Goal: Task Accomplishment & Management: Complete application form

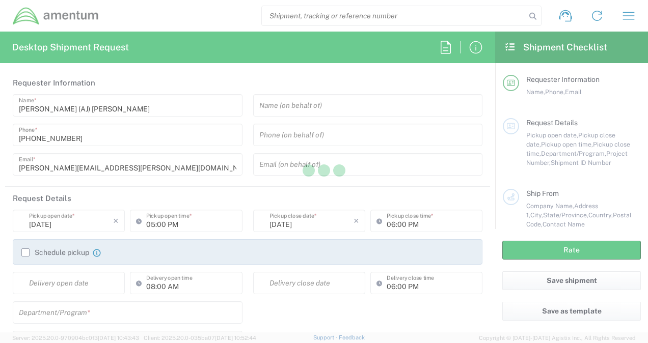
type input "[GEOGRAPHIC_DATA]"
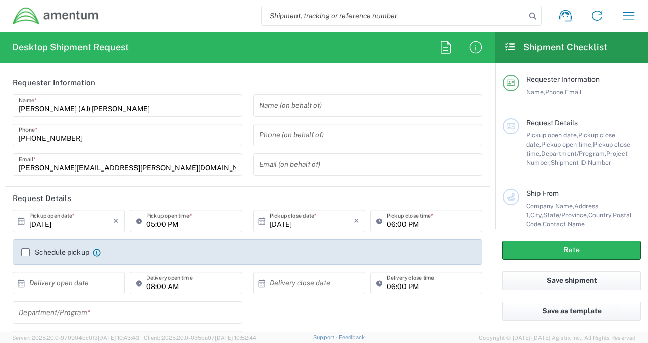
type input "CORP"
drag, startPoint x: 634, startPoint y: 15, endPoint x: 626, endPoint y: 18, distance: 8.7
click at [633, 15] on icon "button" at bounding box center [628, 16] width 16 height 16
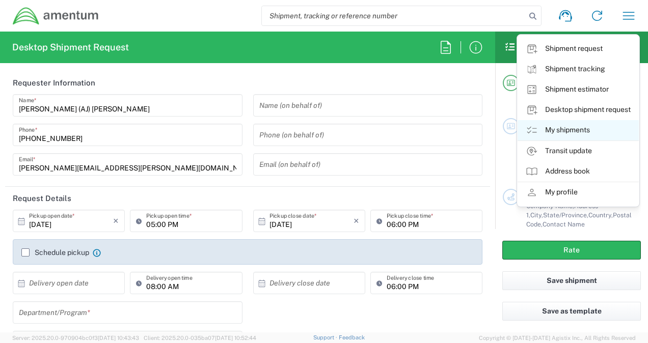
click at [574, 129] on link "My shipments" at bounding box center [578, 130] width 121 height 20
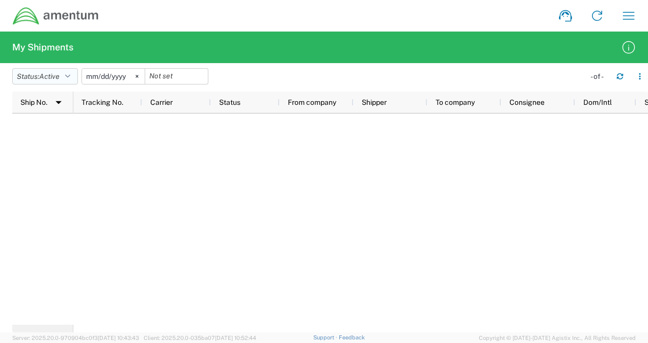
click at [70, 76] on icon "button" at bounding box center [67, 76] width 5 height 7
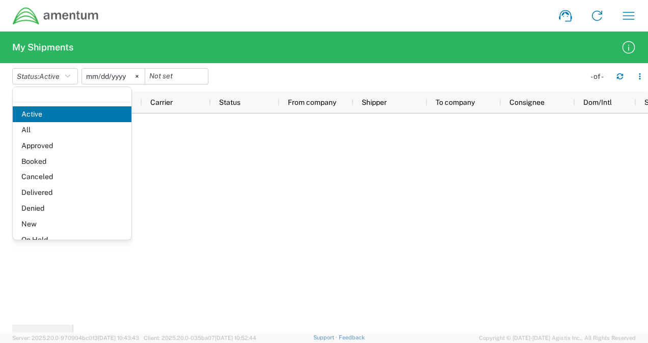
click at [42, 129] on span "All" at bounding box center [72, 130] width 119 height 16
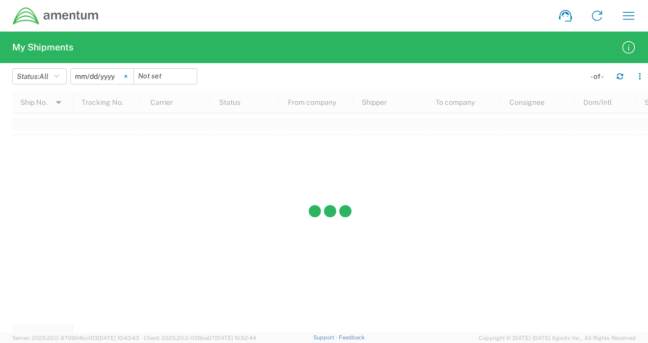
click at [127, 76] on svg-icon at bounding box center [125, 76] width 15 height 15
click at [127, 77] on div at bounding box center [102, 76] width 64 height 16
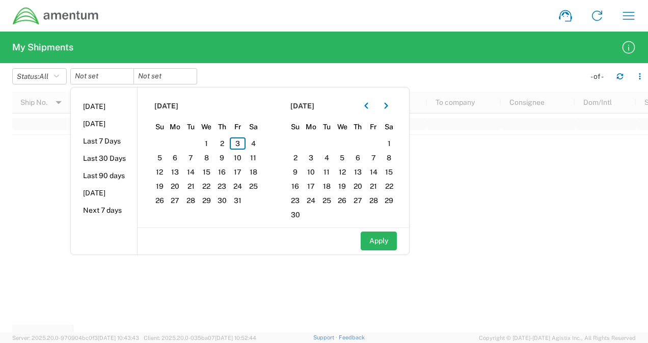
drag, startPoint x: 111, startPoint y: 158, endPoint x: 109, endPoint y: 153, distance: 5.7
click at [109, 154] on li "Last 30 Days" at bounding box center [104, 158] width 66 height 17
type input "[DATE]"
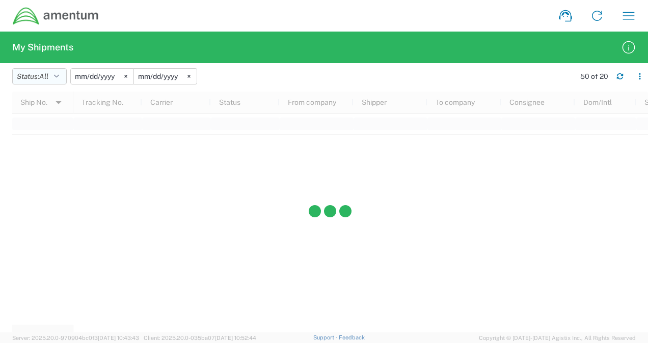
click at [59, 77] on icon "button" at bounding box center [56, 76] width 5 height 7
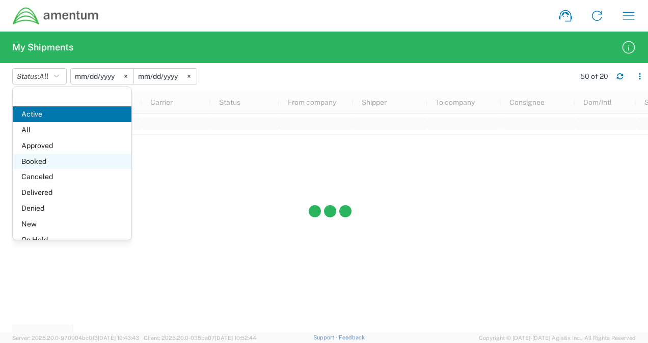
click at [44, 160] on span "Booked" at bounding box center [72, 162] width 119 height 16
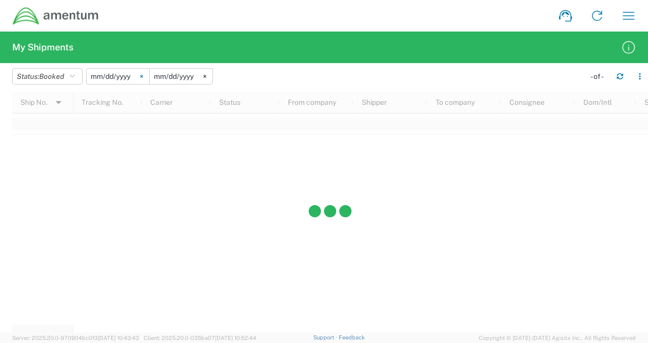
click at [143, 76] on icon at bounding box center [141, 76] width 3 height 3
click at [109, 76] on input "date" at bounding box center [118, 76] width 63 height 15
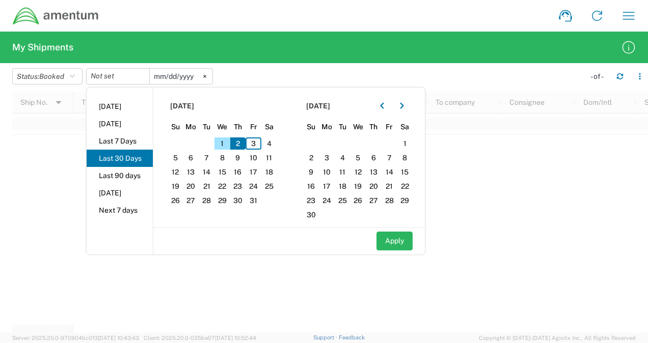
click at [119, 161] on li "Last 30 Days" at bounding box center [120, 158] width 66 height 17
type input "[DATE]"
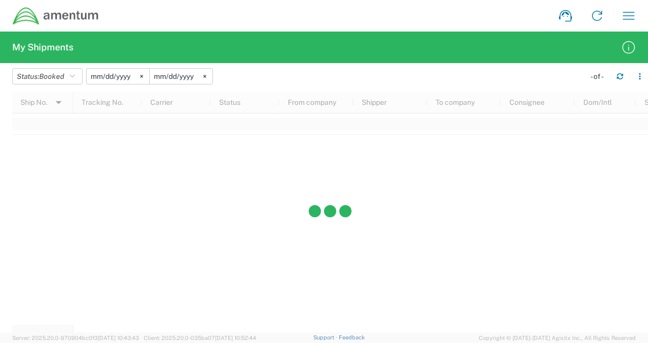
click at [124, 74] on input "[DATE]" at bounding box center [118, 76] width 63 height 15
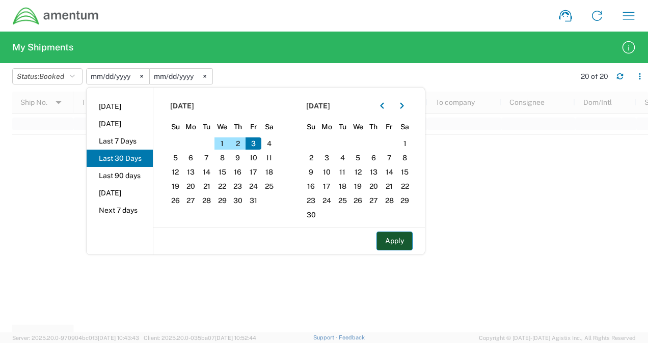
click at [396, 243] on button "Apply" at bounding box center [394, 241] width 36 height 19
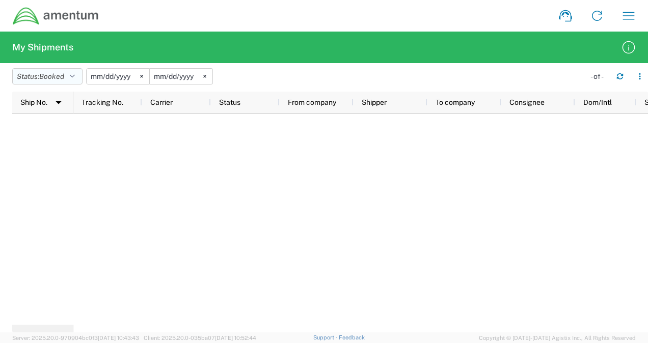
click at [74, 77] on icon "button" at bounding box center [72, 76] width 5 height 7
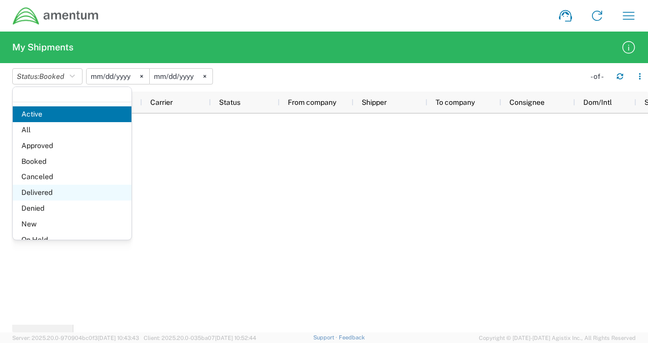
click at [51, 191] on span "Delivered" at bounding box center [72, 193] width 119 height 16
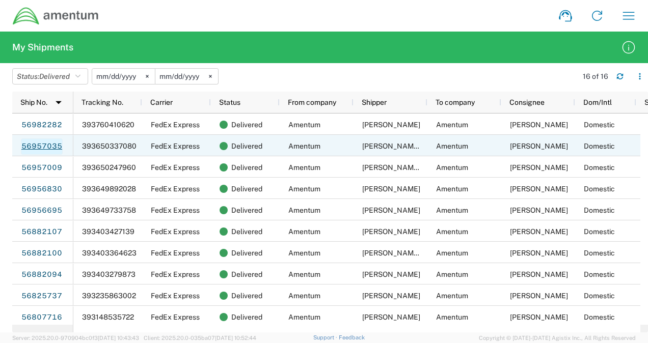
click at [52, 145] on link "56957035" at bounding box center [42, 147] width 42 height 16
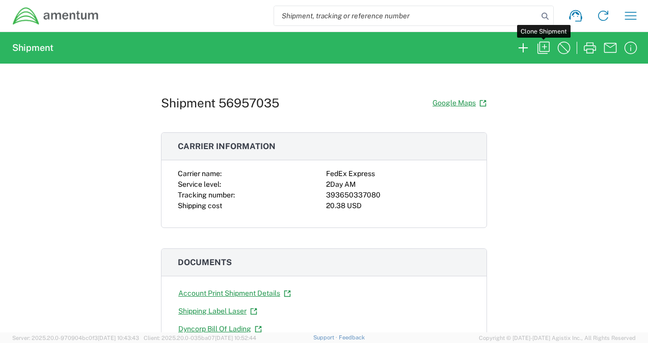
click at [543, 45] on icon "button" at bounding box center [543, 48] width 16 height 16
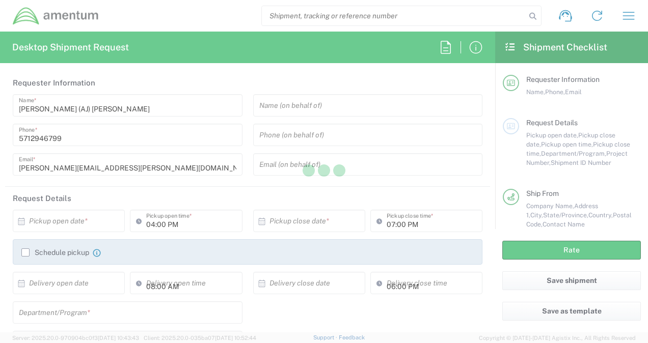
type input "Project Number"
type input "[US_STATE]"
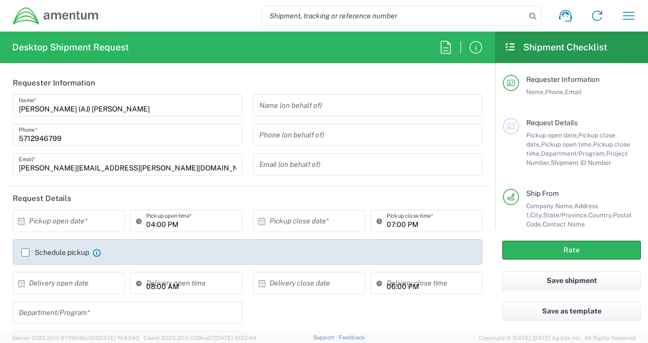
type input "Envelope"
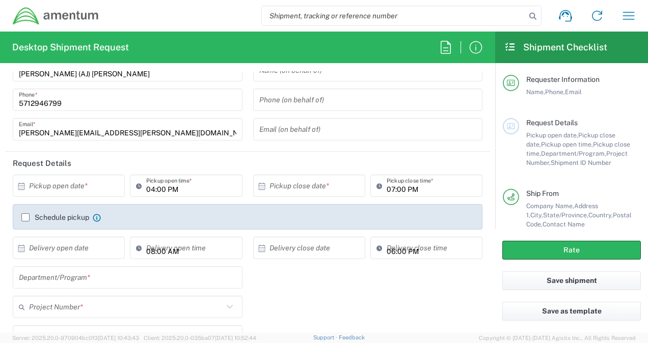
scroll to position [51, 0]
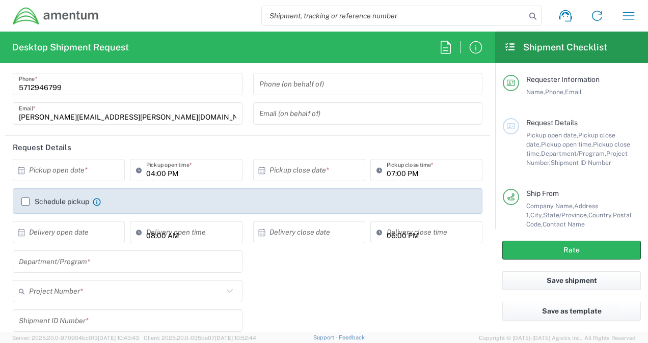
click at [103, 169] on input "text" at bounding box center [71, 170] width 84 height 18
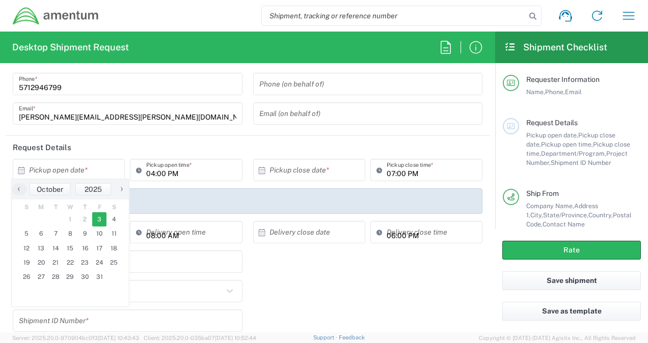
drag, startPoint x: 97, startPoint y: 241, endPoint x: 102, endPoint y: 218, distance: 23.9
click at [102, 218] on span "3" at bounding box center [99, 219] width 15 height 14
type input "[DATE]"
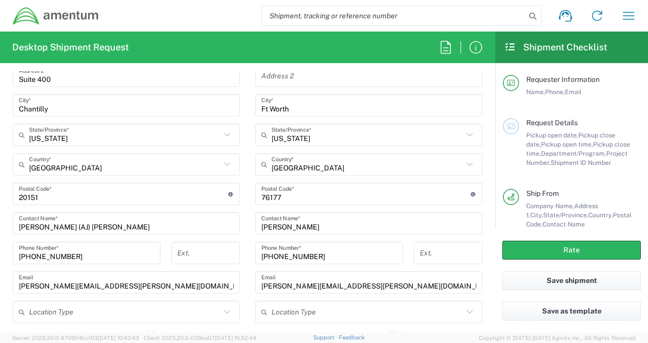
scroll to position [560, 0]
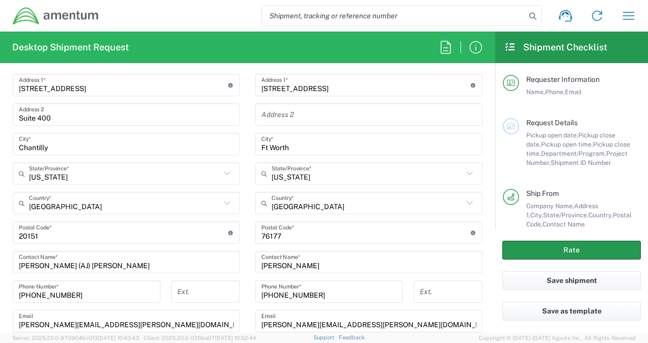
click at [587, 253] on button "Rate" at bounding box center [571, 250] width 139 height 19
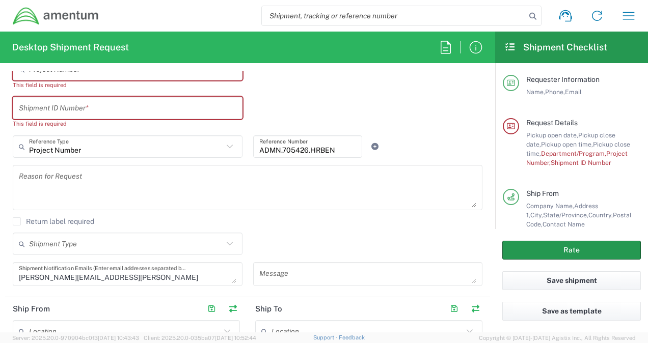
scroll to position [180, 0]
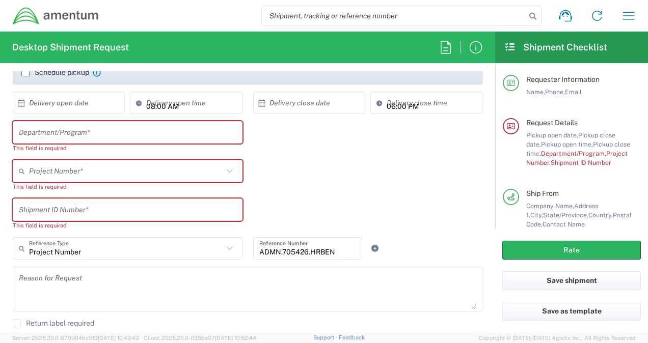
click at [74, 134] on input "text" at bounding box center [128, 133] width 218 height 18
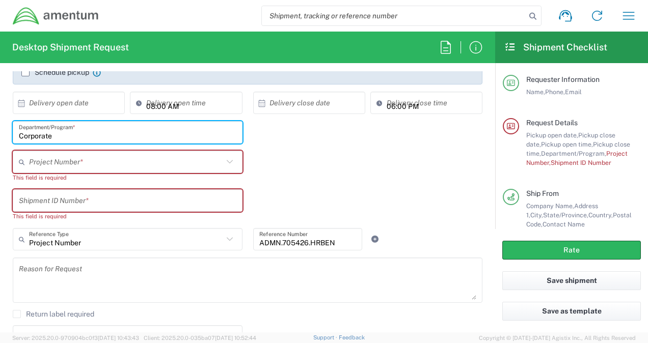
type input "Corporate"
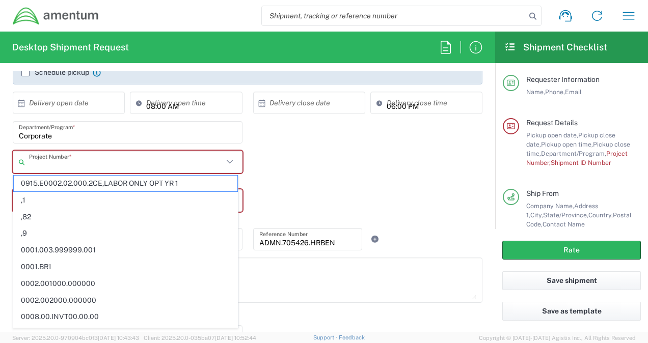
click at [50, 168] on input "text" at bounding box center [126, 162] width 194 height 18
type input "a"
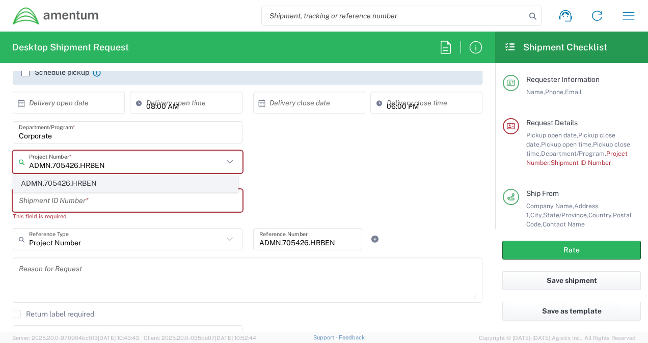
type input "ADMN.705426.HRBEN"
click at [72, 180] on span "ADMN.705426.HRBEN" at bounding box center [126, 184] width 224 height 16
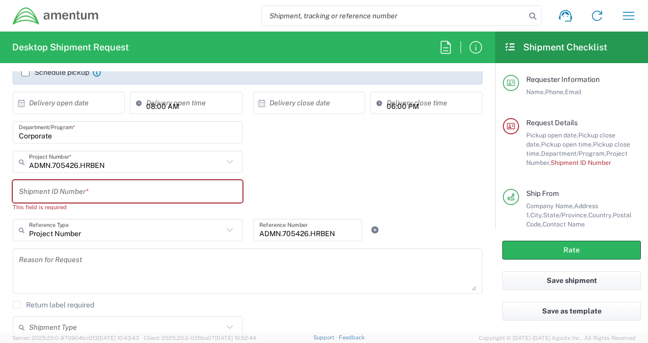
click at [75, 193] on input "text" at bounding box center [128, 192] width 218 height 18
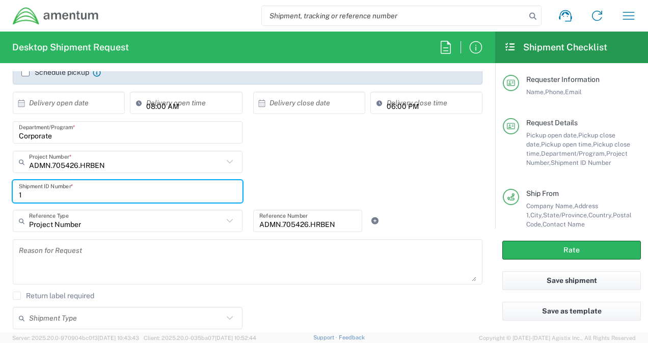
type input "1"
drag, startPoint x: 118, startPoint y: 227, endPoint x: 113, endPoint y: 229, distance: 5.5
click at [118, 227] on input "text" at bounding box center [126, 221] width 194 height 18
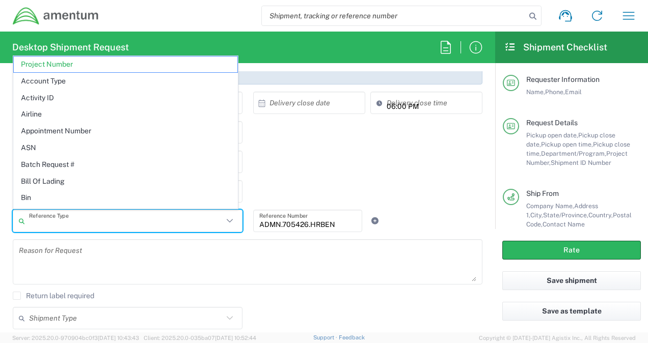
click at [288, 139] on div "Corporate Department/Program *" at bounding box center [248, 136] width 480 height 30
type input "Project Number"
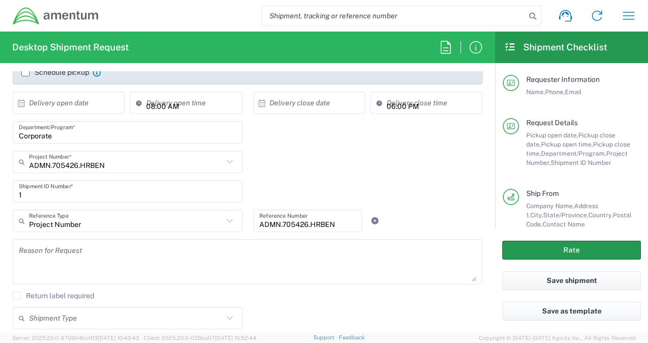
click at [577, 252] on button "Rate" at bounding box center [571, 250] width 139 height 19
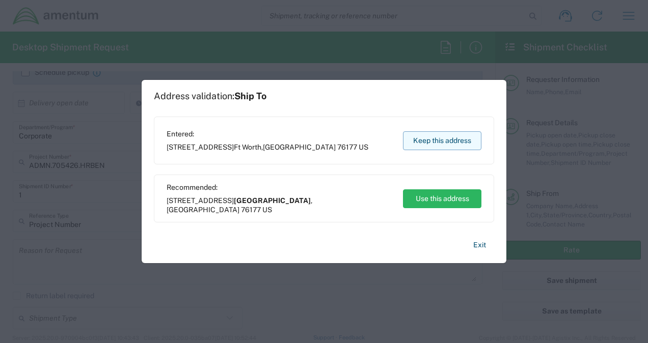
click at [432, 141] on button "Keep this address" at bounding box center [442, 140] width 78 height 19
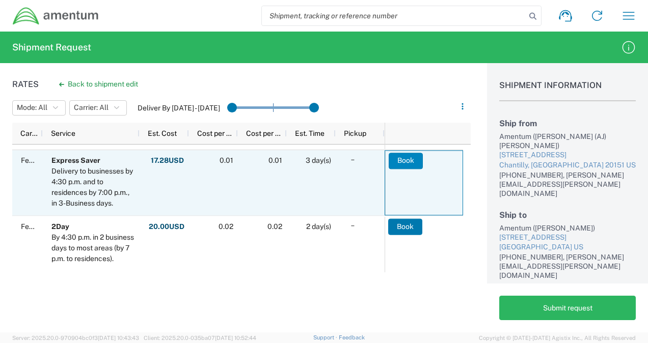
click at [401, 162] on button "Book" at bounding box center [406, 161] width 34 height 16
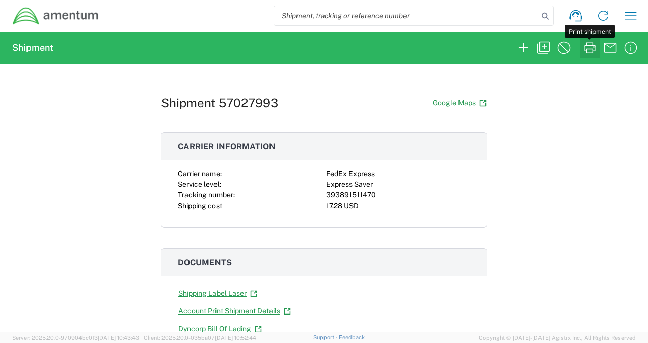
click at [593, 47] on icon "button" at bounding box center [590, 48] width 16 height 16
click at [626, 15] on icon "button" at bounding box center [631, 16] width 12 height 8
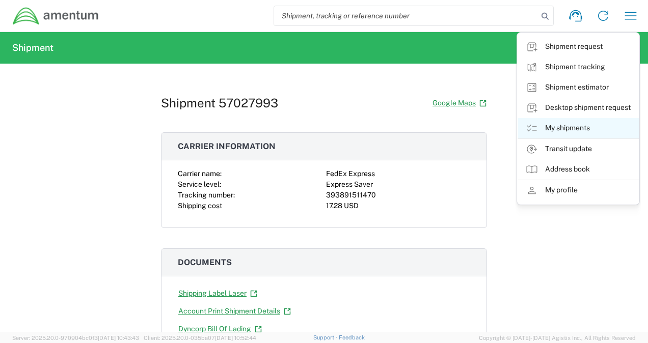
click at [569, 132] on link "My shipments" at bounding box center [578, 128] width 121 height 20
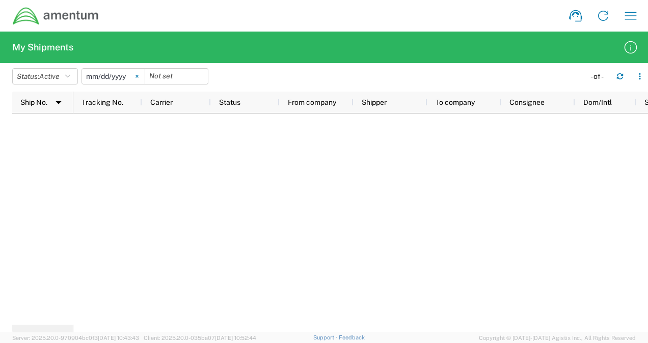
click at [132, 74] on svg-icon at bounding box center [136, 76] width 15 height 15
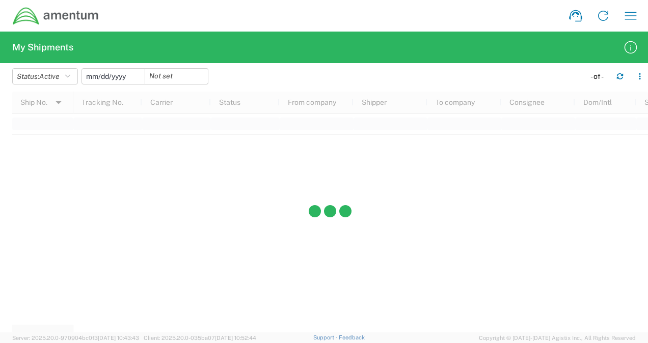
click at [130, 77] on input "date" at bounding box center [113, 76] width 63 height 15
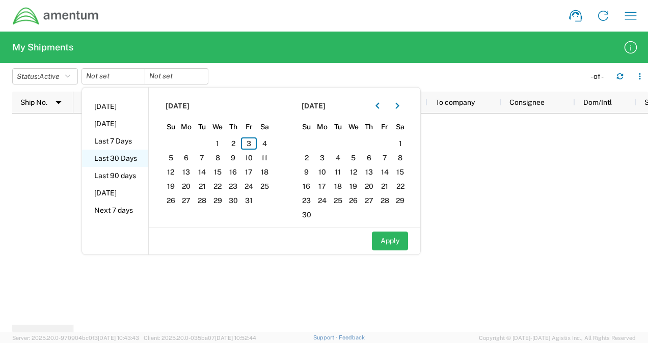
click at [123, 153] on li "Last 30 Days" at bounding box center [115, 158] width 66 height 17
type input "[DATE]"
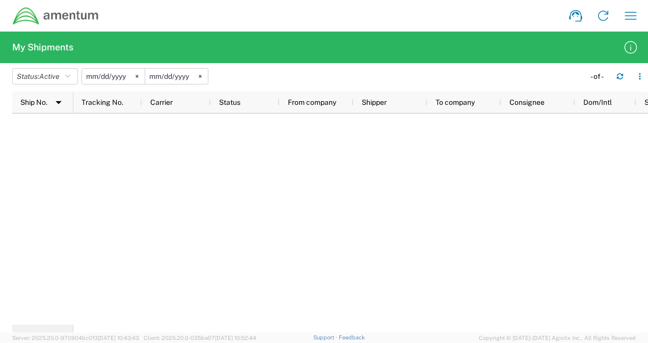
click at [176, 77] on input "[DATE]" at bounding box center [176, 76] width 63 height 15
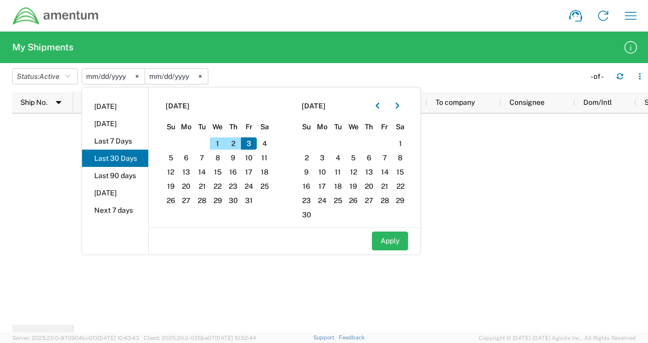
click at [395, 245] on button "Apply" at bounding box center [390, 241] width 36 height 19
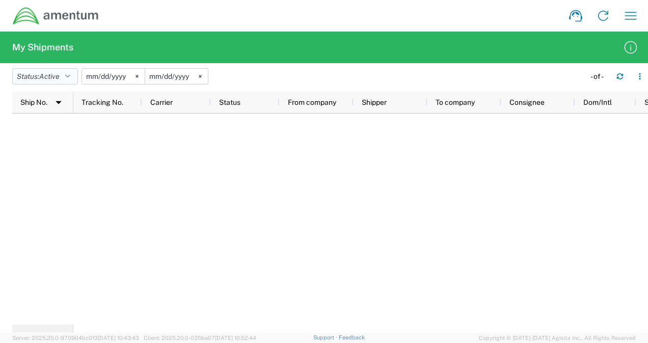
click at [56, 74] on span "Active" at bounding box center [49, 76] width 20 height 8
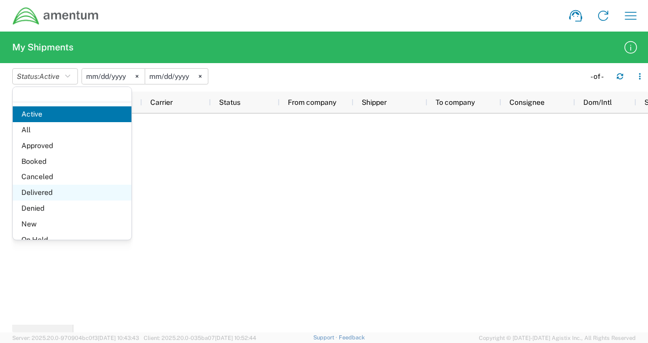
click at [47, 194] on span "Delivered" at bounding box center [72, 193] width 119 height 16
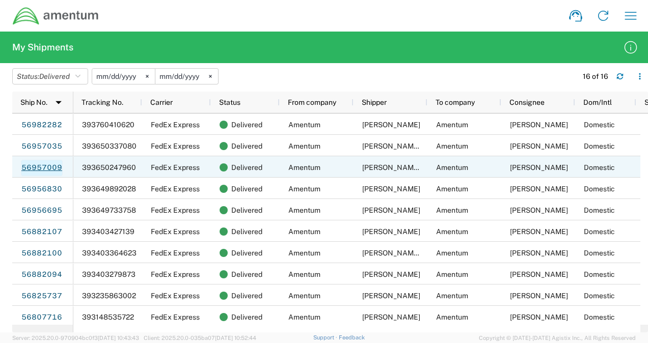
click at [47, 168] on link "56957009" at bounding box center [42, 168] width 42 height 16
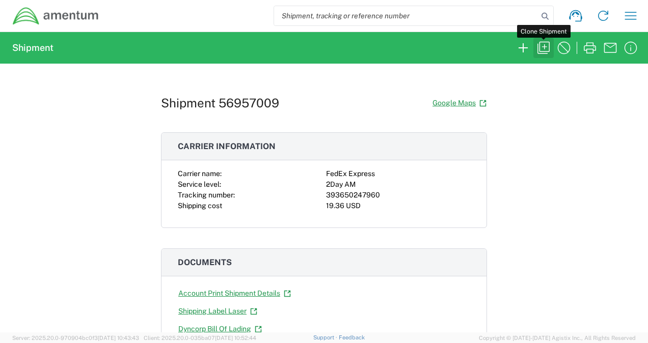
click at [543, 50] on icon "button" at bounding box center [543, 48] width 16 height 16
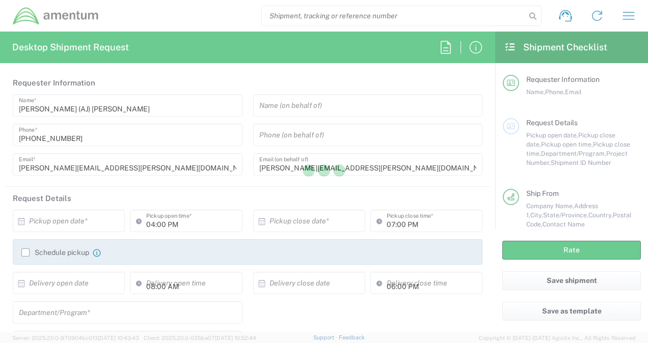
type input "[US_STATE]"
type input "Envelope"
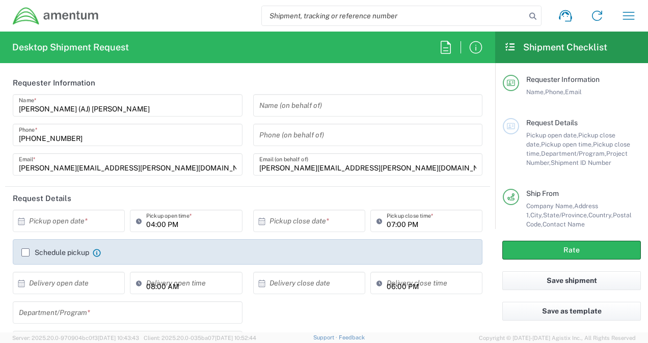
click at [76, 219] on input "text" at bounding box center [71, 221] width 84 height 18
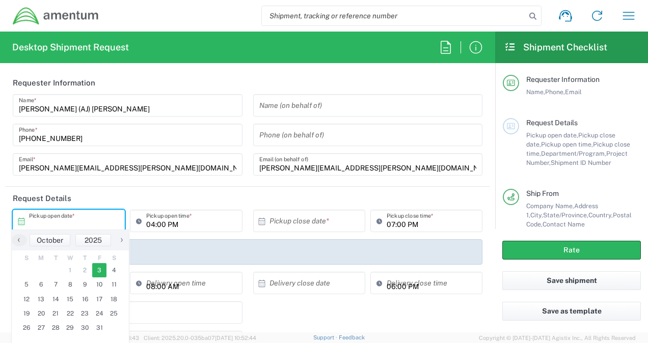
click at [99, 273] on span "3" at bounding box center [99, 270] width 15 height 14
type input "[DATE]"
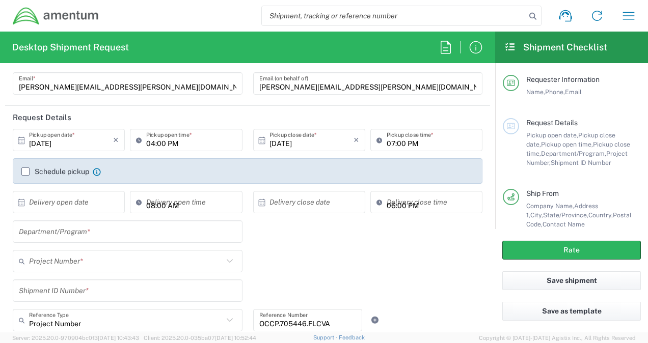
scroll to position [102, 0]
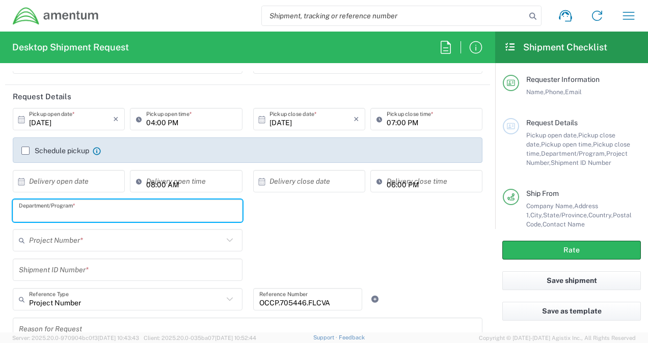
click at [85, 217] on input "text" at bounding box center [128, 211] width 218 height 18
type input "c"
type input "Corporate"
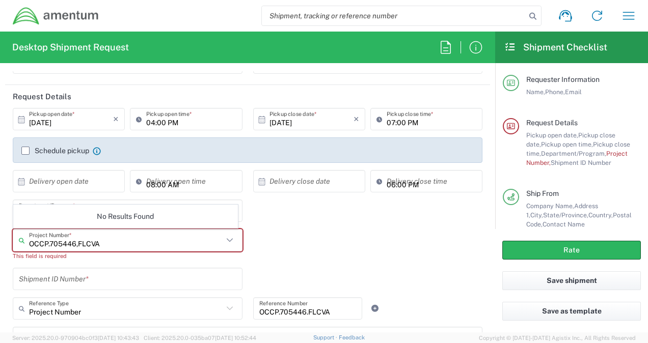
type input "OCCP.705446,FLCVA"
click at [224, 238] on icon at bounding box center [229, 240] width 13 height 13
drag, startPoint x: 100, startPoint y: 241, endPoint x: 1, endPoint y: 238, distance: 98.9
click at [1, 238] on form "Requester Information [PERSON_NAME] ([PERSON_NAME]) [PERSON_NAME] Name * [PHONE…" at bounding box center [247, 201] width 495 height 261
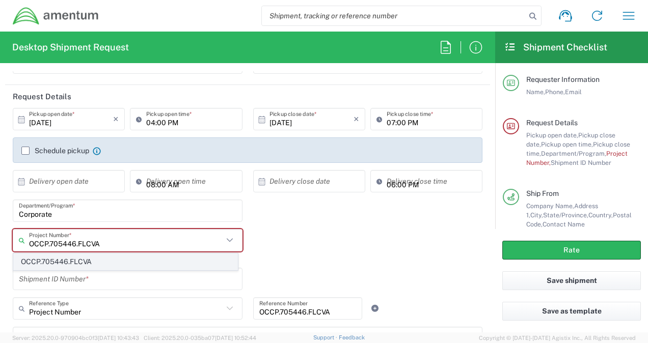
type input "OCCP.705446.FLCVA"
click at [57, 263] on span "OCCP.705446.FLCVA" at bounding box center [126, 262] width 224 height 16
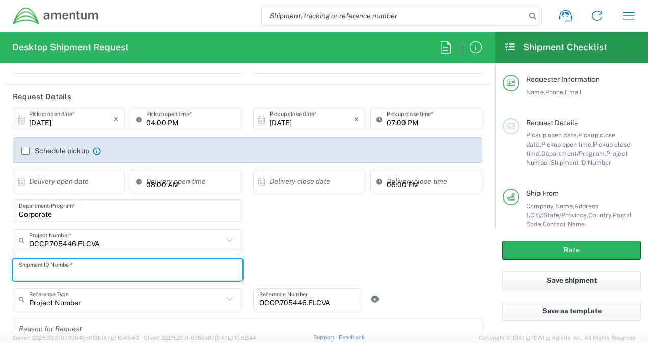
click at [62, 276] on input "text" at bounding box center [128, 270] width 218 height 18
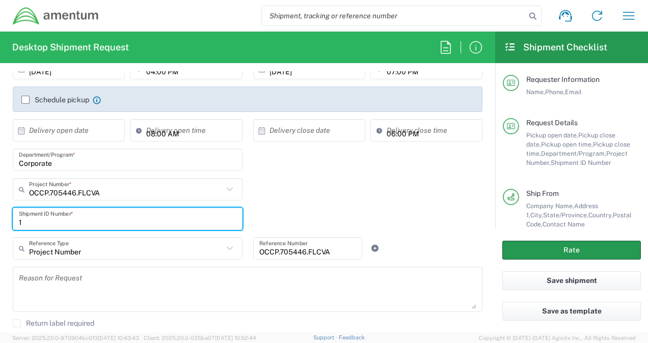
type input "1"
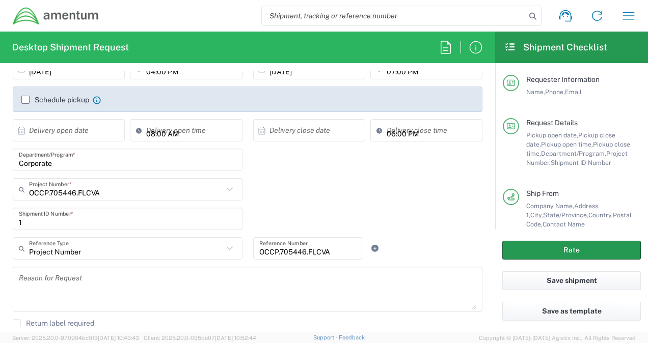
click at [545, 252] on button "Rate" at bounding box center [571, 250] width 139 height 19
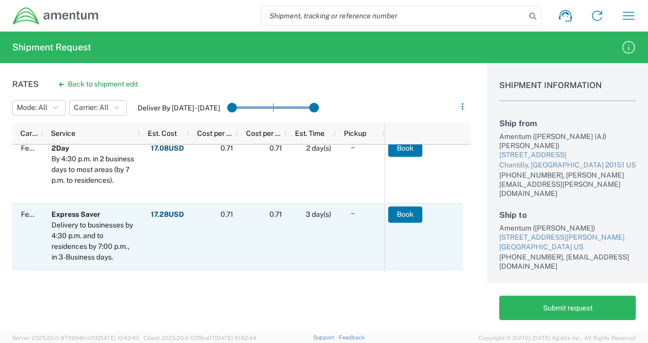
scroll to position [458, 0]
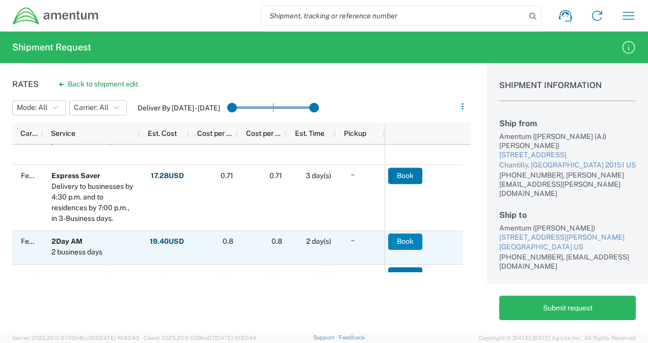
click at [412, 241] on button "Book" at bounding box center [405, 242] width 34 height 16
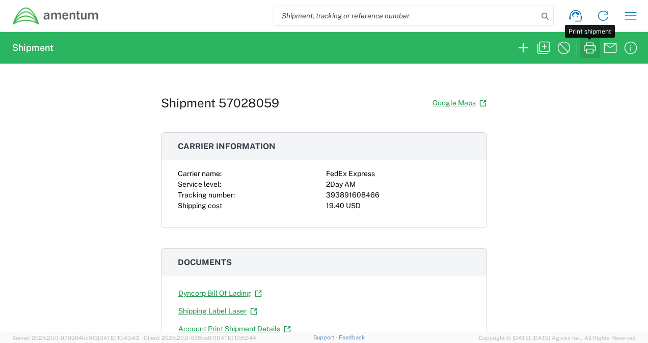
click at [590, 47] on icon "button" at bounding box center [590, 48] width 16 height 16
click at [634, 16] on icon "button" at bounding box center [630, 16] width 16 height 16
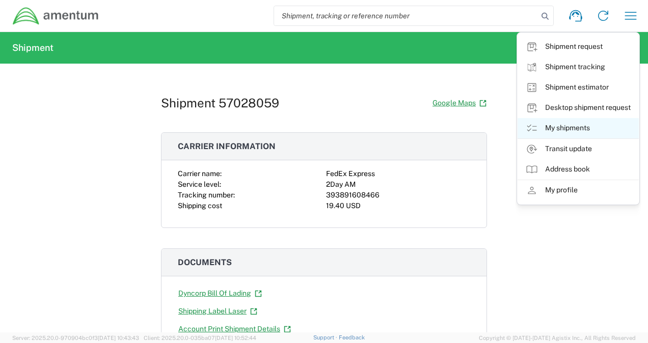
click at [586, 132] on link "My shipments" at bounding box center [578, 128] width 121 height 20
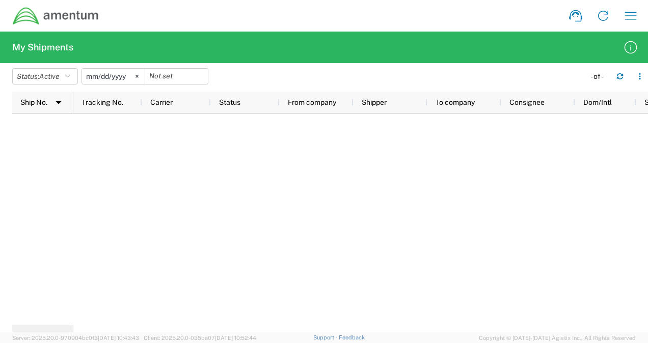
click at [140, 74] on svg-icon at bounding box center [136, 76] width 15 height 15
click at [126, 77] on input "date" at bounding box center [113, 76] width 63 height 15
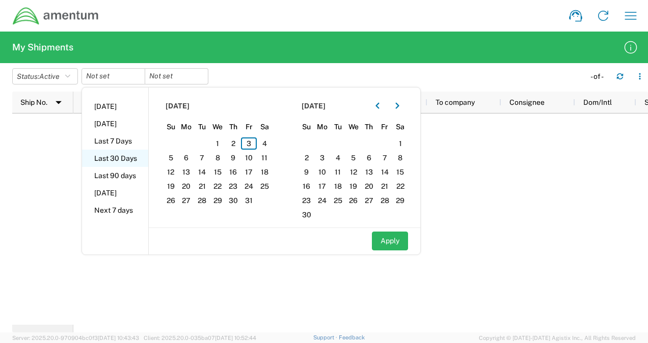
click at [122, 158] on li "Last 30 Days" at bounding box center [115, 158] width 66 height 17
type input "[DATE]"
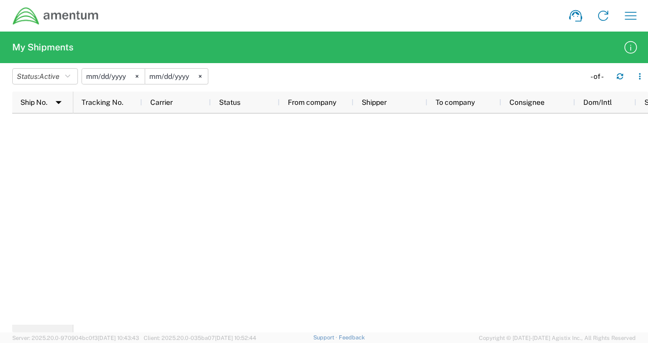
click at [176, 76] on input "[DATE]" at bounding box center [176, 76] width 63 height 15
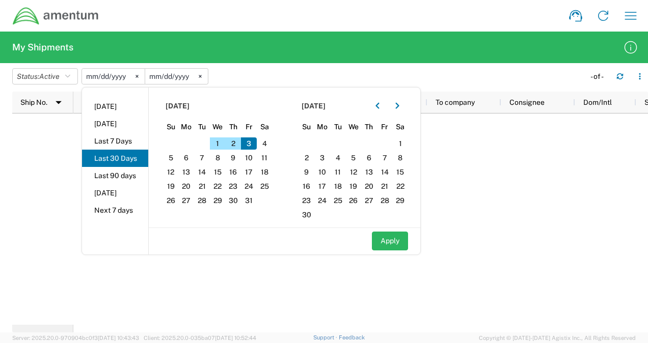
click at [393, 244] on button "Apply" at bounding box center [390, 241] width 36 height 19
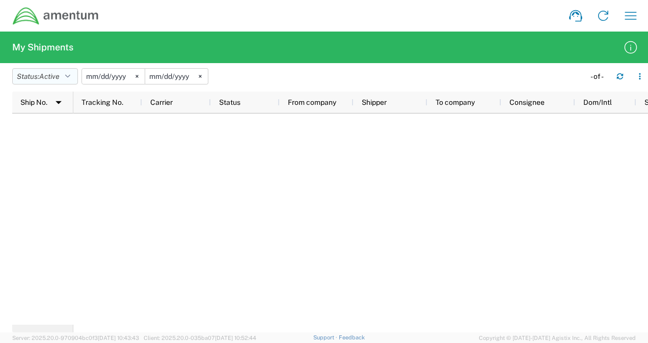
click at [43, 76] on span "Active" at bounding box center [49, 76] width 20 height 8
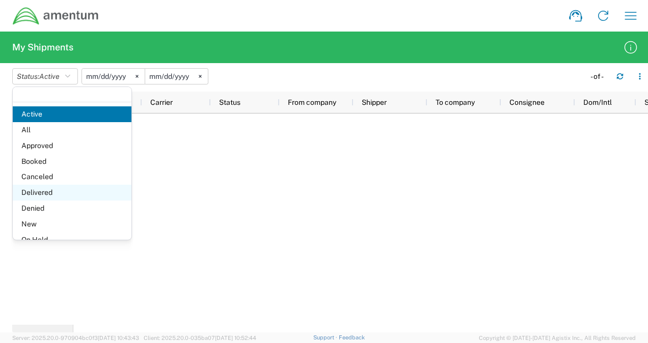
click at [44, 196] on span "Delivered" at bounding box center [72, 193] width 119 height 16
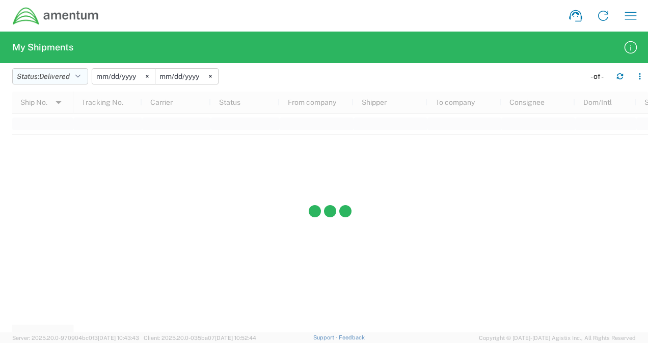
click at [80, 76] on icon "button" at bounding box center [77, 76] width 5 height 7
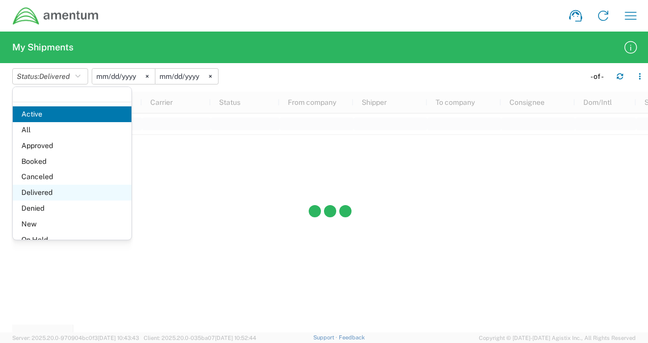
click at [44, 191] on span "Delivered" at bounding box center [72, 193] width 119 height 16
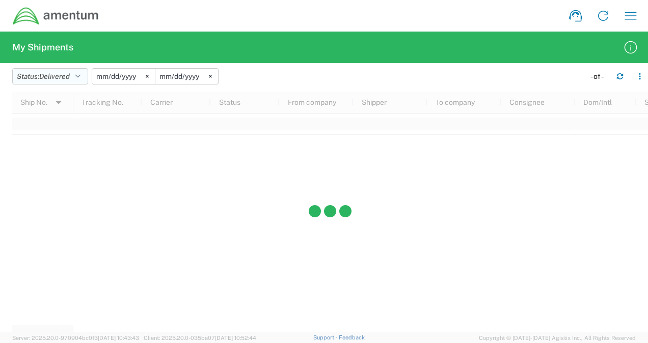
click at [80, 74] on icon "button" at bounding box center [77, 76] width 5 height 7
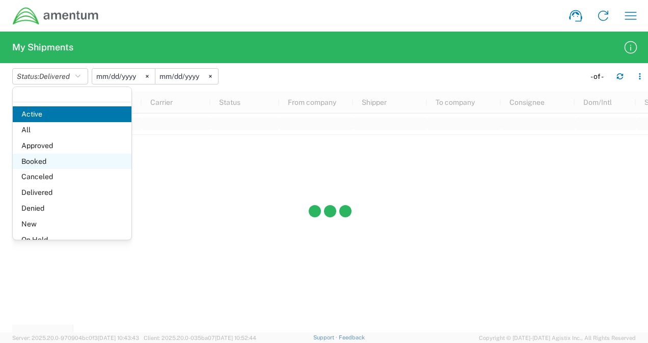
click at [47, 163] on span "Booked" at bounding box center [72, 162] width 119 height 16
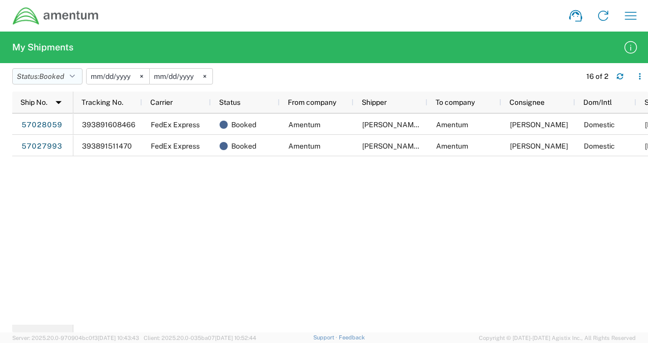
click at [75, 76] on icon "button" at bounding box center [72, 76] width 5 height 7
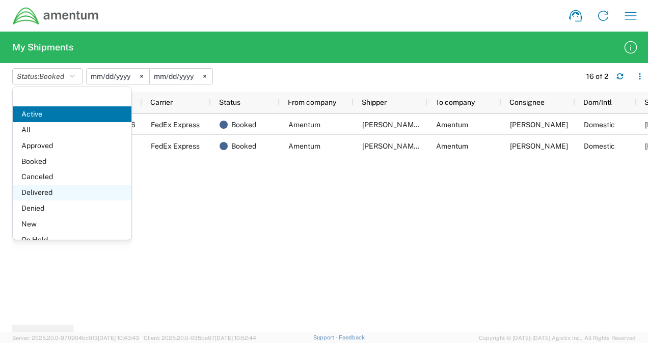
click at [45, 196] on span "Delivered" at bounding box center [72, 193] width 119 height 16
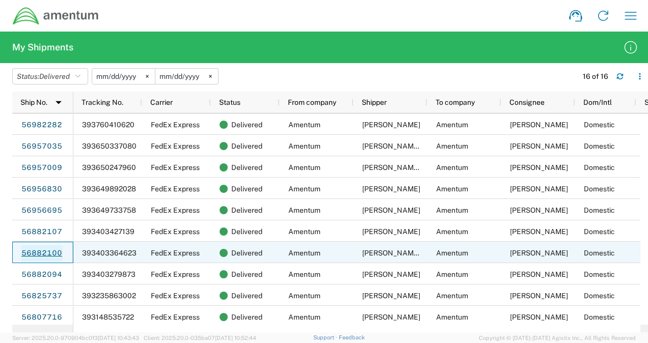
click at [50, 250] on link "56882100" at bounding box center [42, 254] width 42 height 16
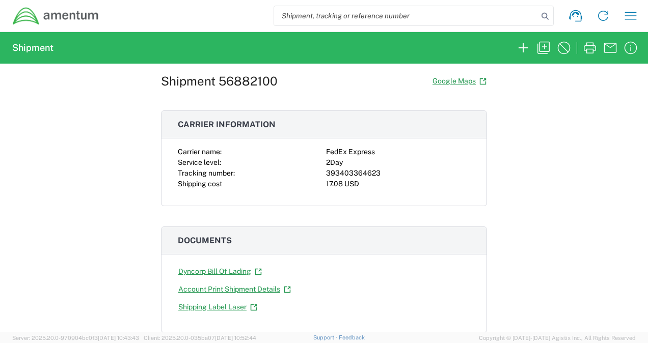
scroll to position [21, 0]
click at [540, 48] on icon "button" at bounding box center [543, 48] width 16 height 16
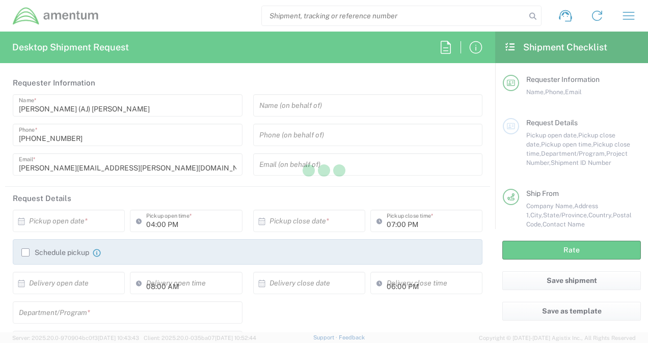
type input "[US_STATE]"
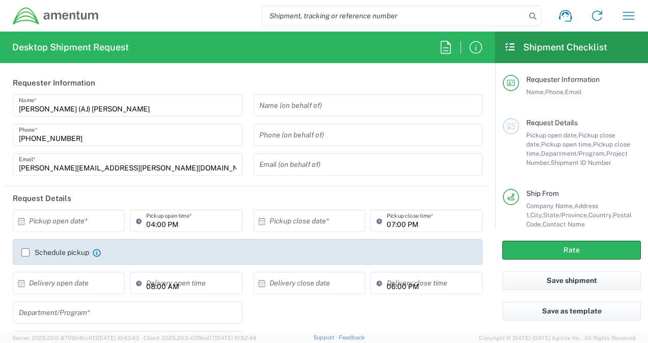
type input "Envelope"
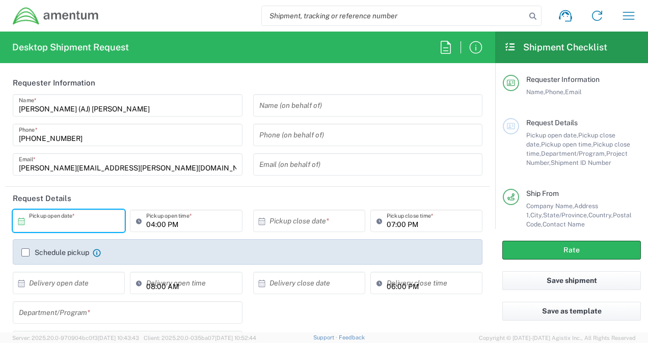
click at [72, 219] on input "text" at bounding box center [71, 221] width 84 height 18
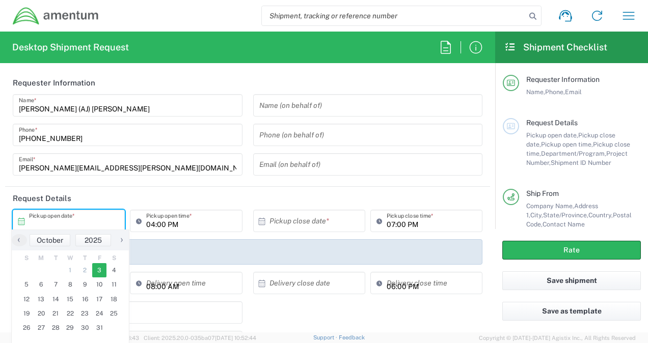
click at [99, 269] on span "3" at bounding box center [99, 270] width 15 height 14
type input "[DATE]"
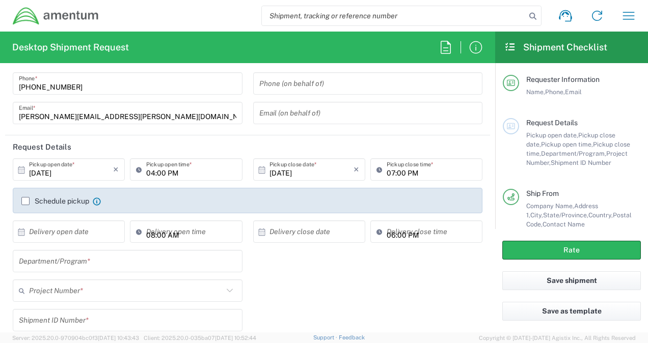
scroll to position [102, 0]
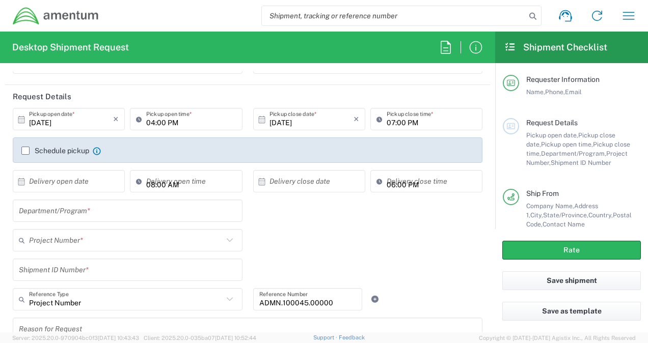
click at [82, 213] on input "text" at bounding box center [128, 211] width 218 height 18
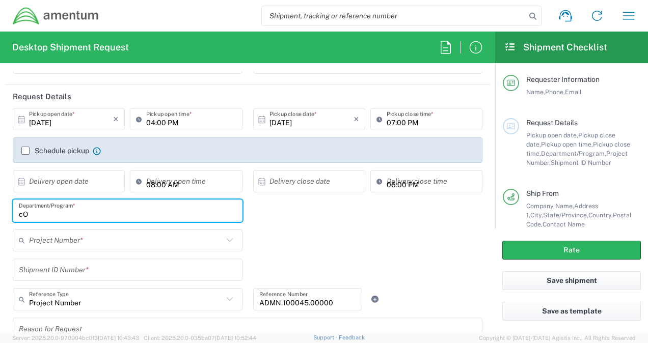
type input "c"
type input "Corporate"
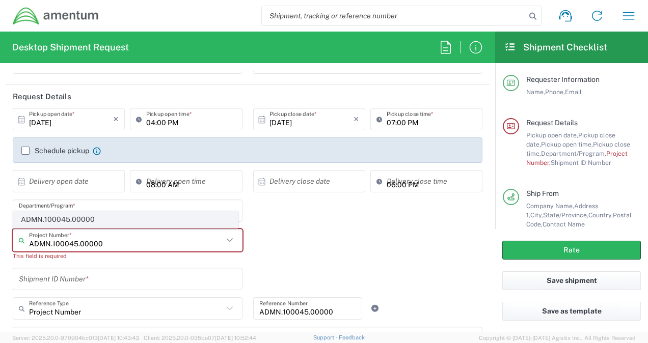
type input "ADMN.100045.00000"
click at [90, 217] on span "ADMN.100045.00000" at bounding box center [126, 220] width 224 height 16
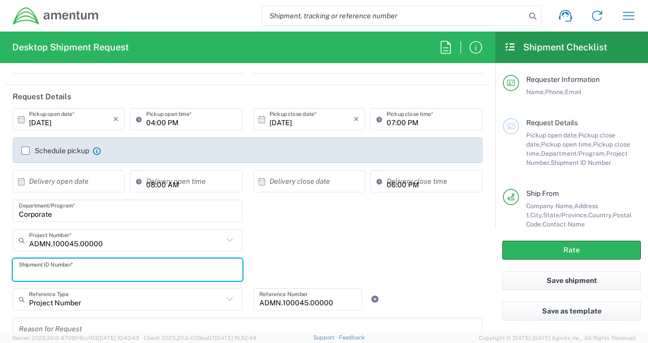
click at [65, 273] on input "text" at bounding box center [128, 270] width 218 height 18
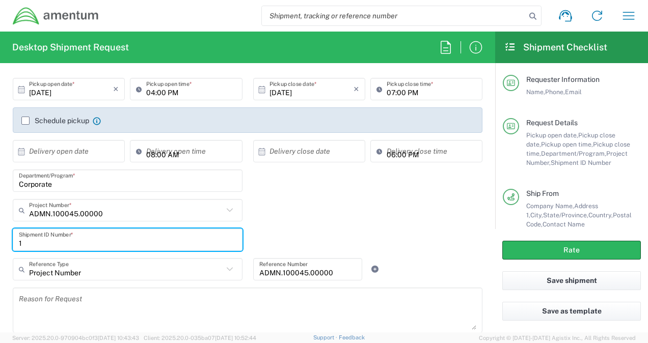
scroll to position [153, 0]
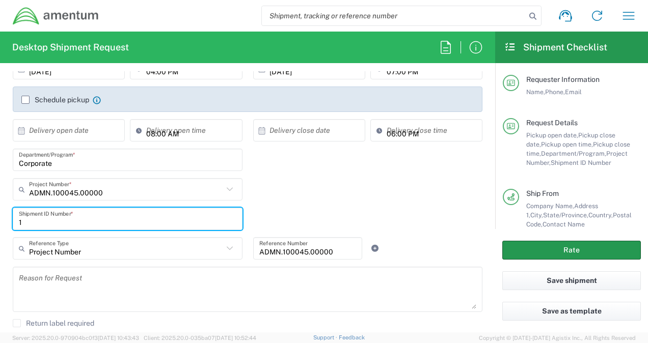
type input "1"
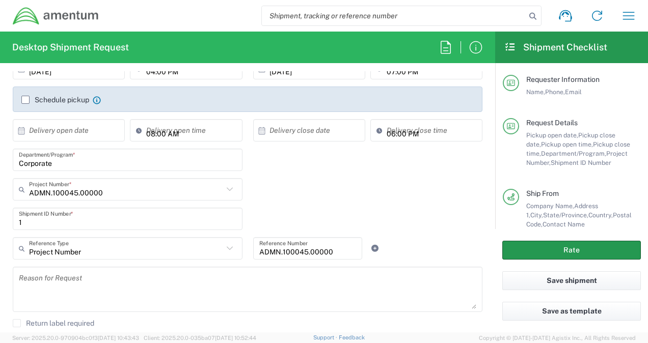
click at [555, 255] on button "Rate" at bounding box center [571, 250] width 139 height 19
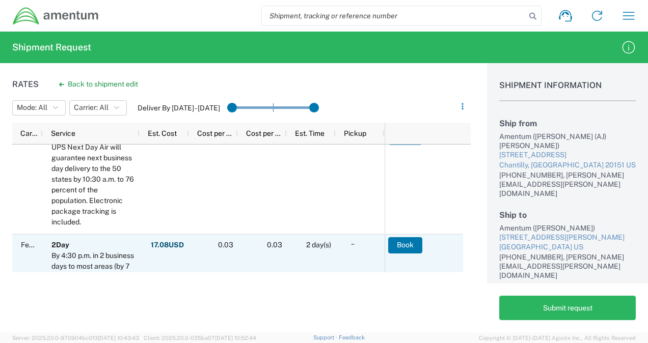
scroll to position [255, 0]
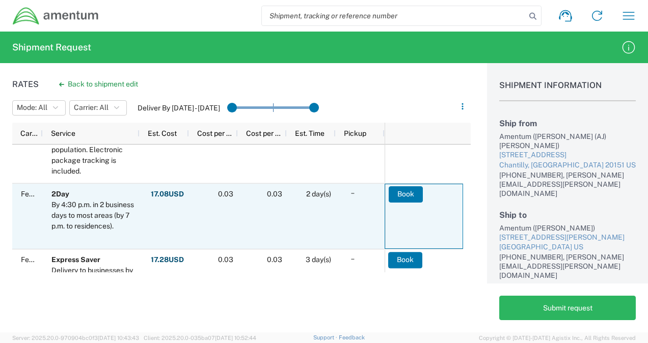
click at [404, 192] on button "Book" at bounding box center [406, 194] width 34 height 16
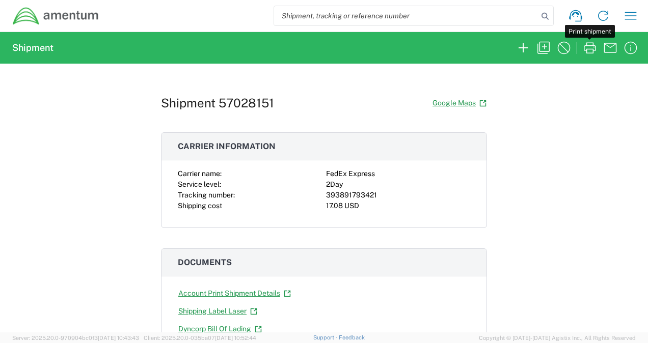
click at [589, 47] on icon "button" at bounding box center [590, 48] width 16 height 16
click at [634, 16] on icon "button" at bounding box center [630, 16] width 16 height 16
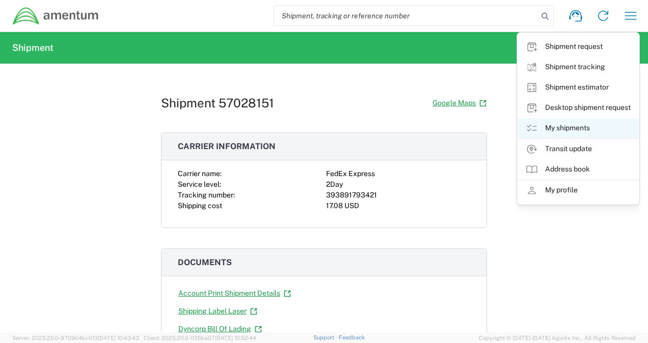
click at [577, 132] on link "My shipments" at bounding box center [578, 128] width 121 height 20
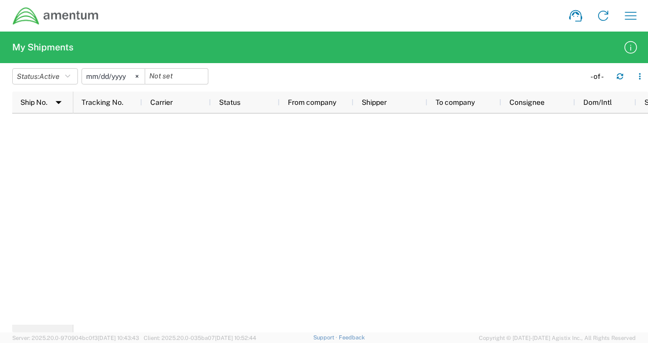
click at [114, 73] on input "[DATE]" at bounding box center [113, 76] width 63 height 15
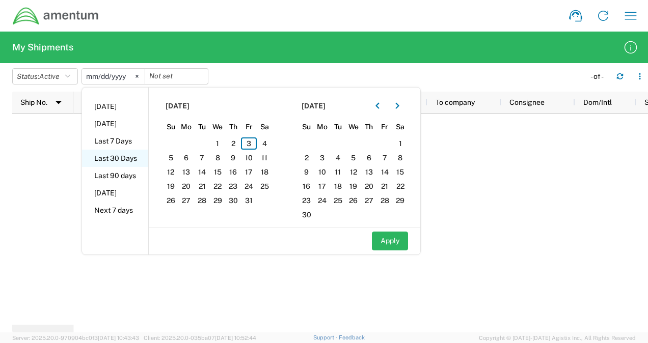
click at [120, 157] on li "Last 30 Days" at bounding box center [115, 158] width 66 height 17
type input "[DATE]"
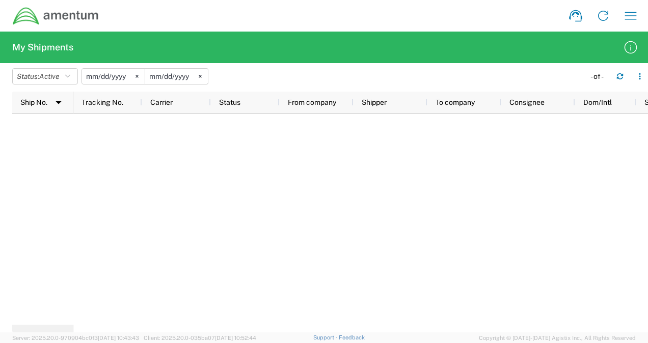
click at [169, 76] on input "[DATE]" at bounding box center [176, 76] width 63 height 15
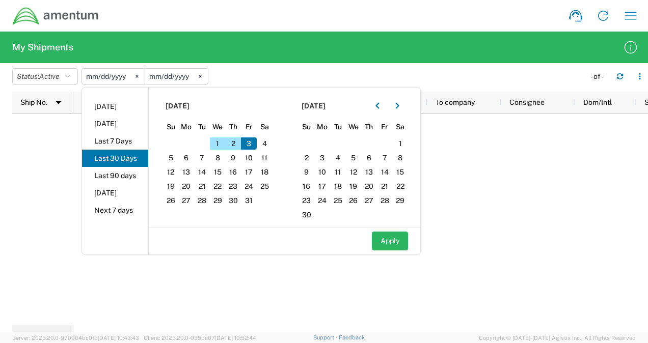
click at [390, 246] on button "Apply" at bounding box center [390, 241] width 36 height 19
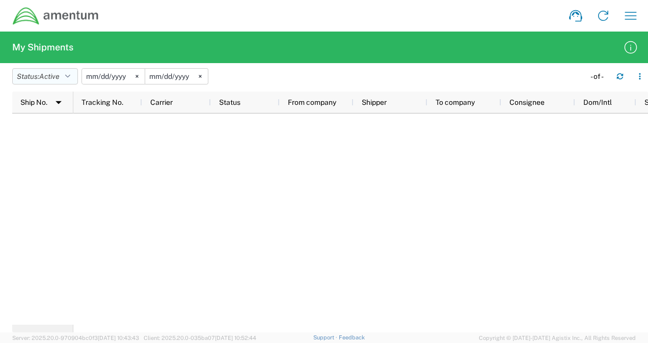
click at [70, 76] on icon "button" at bounding box center [67, 76] width 5 height 7
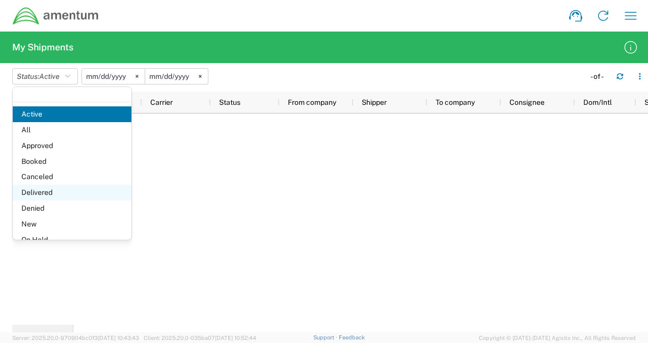
click at [44, 194] on span "Delivered" at bounding box center [72, 193] width 119 height 16
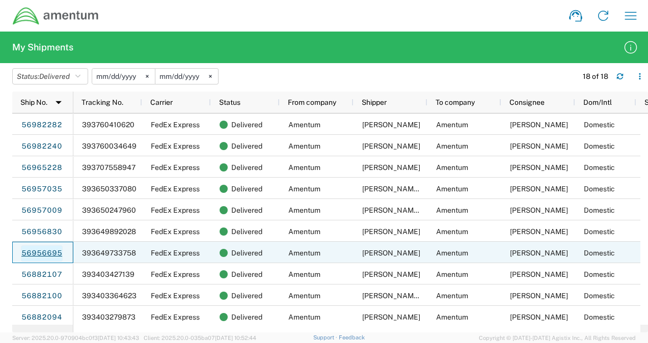
click at [49, 251] on link "56956695" at bounding box center [42, 254] width 42 height 16
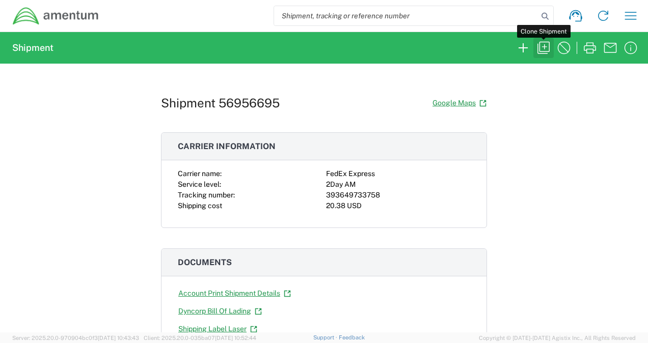
click at [548, 44] on icon "button" at bounding box center [543, 48] width 16 height 16
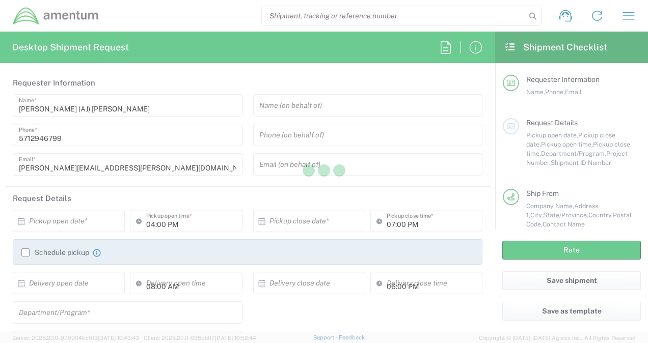
type input "[US_STATE]"
type input "Envelope"
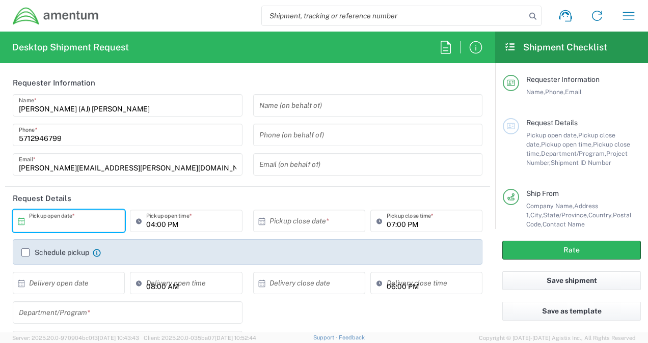
click at [77, 220] on input "text" at bounding box center [71, 221] width 84 height 18
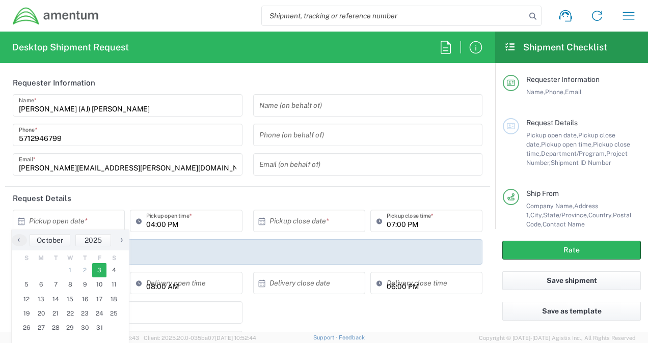
click at [102, 268] on span "3" at bounding box center [99, 270] width 15 height 14
type input "[DATE]"
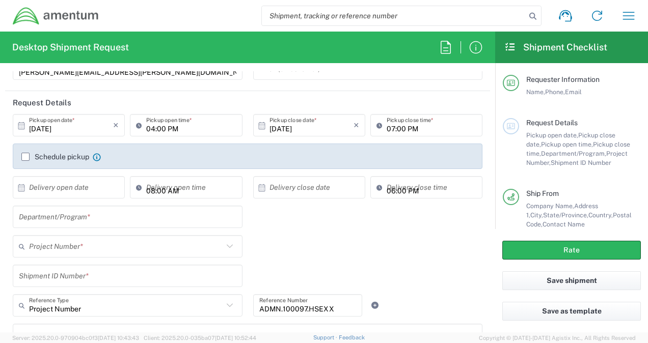
scroll to position [102, 0]
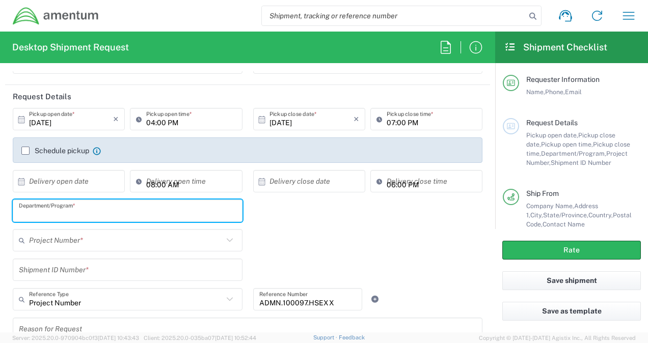
click at [66, 215] on input "text" at bounding box center [128, 211] width 218 height 18
type input "Corporate"
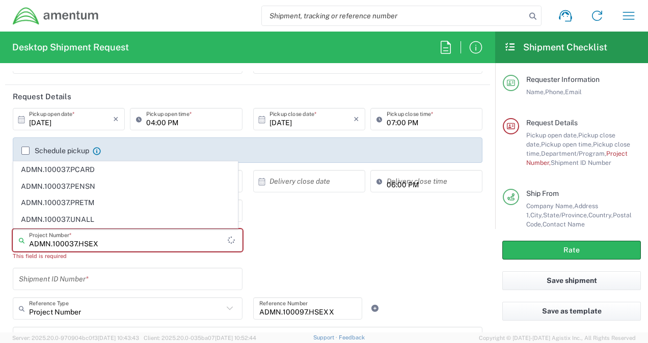
type input "ADMN.100037.HSEXX"
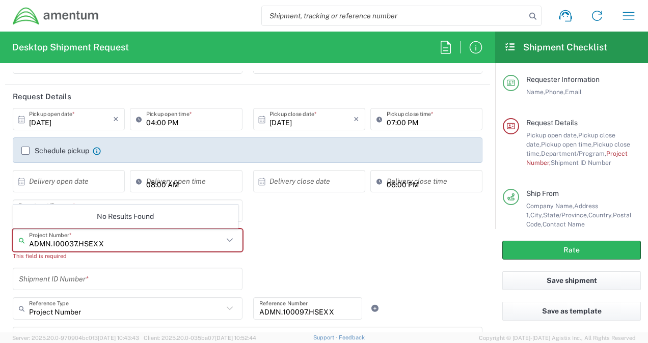
drag, startPoint x: 107, startPoint y: 246, endPoint x: 0, endPoint y: 250, distance: 107.1
click at [0, 249] on html "Shipment request Shipment tracking Shipment estimator Desktop shipment request …" at bounding box center [324, 171] width 648 height 343
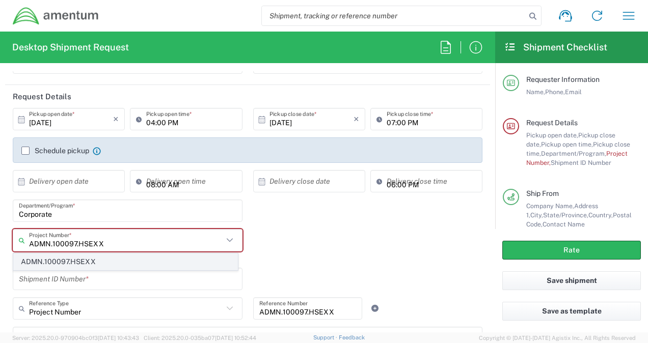
type input "ADMN.100097.HSEXX"
click at [46, 262] on span "ADMN.100097.HSEXX" at bounding box center [126, 262] width 224 height 16
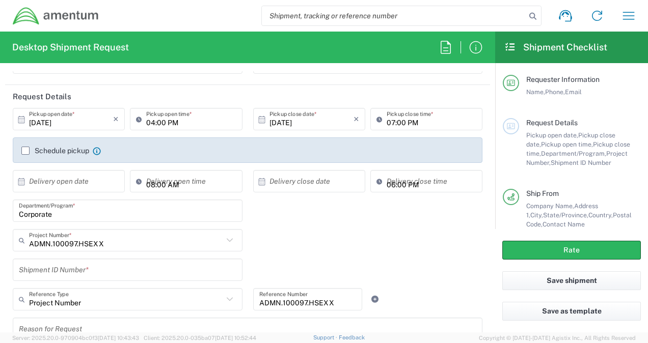
click at [93, 272] on input "text" at bounding box center [128, 270] width 218 height 18
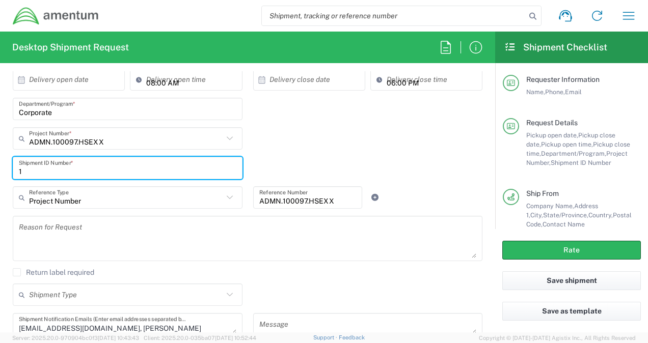
scroll to position [153, 0]
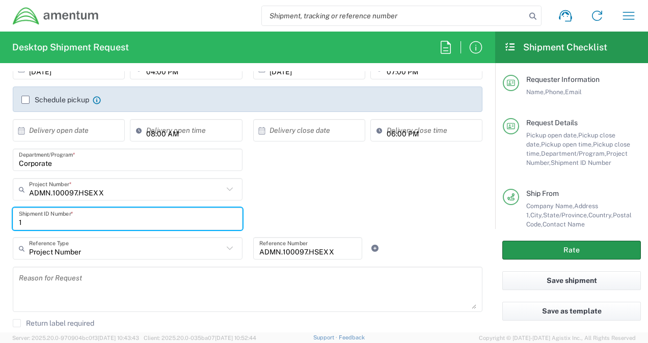
type input "1"
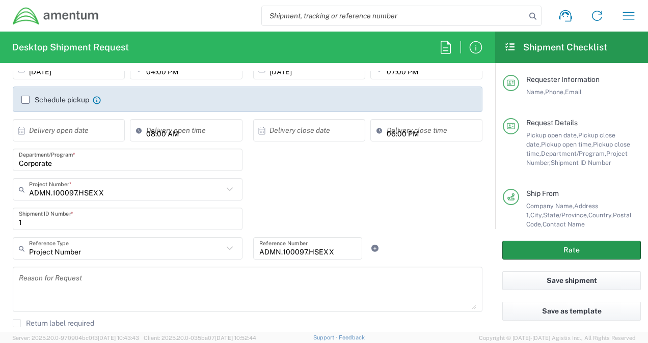
click at [542, 248] on button "Rate" at bounding box center [571, 250] width 139 height 19
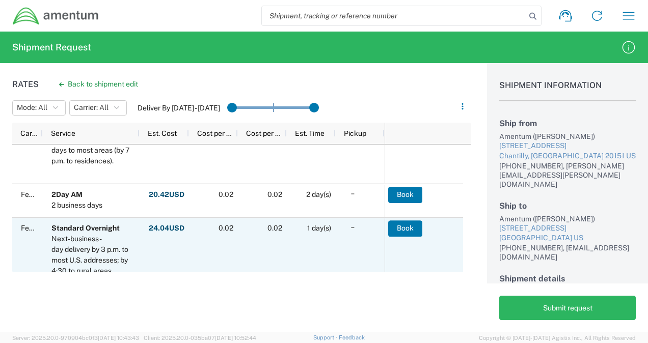
scroll to position [509, 0]
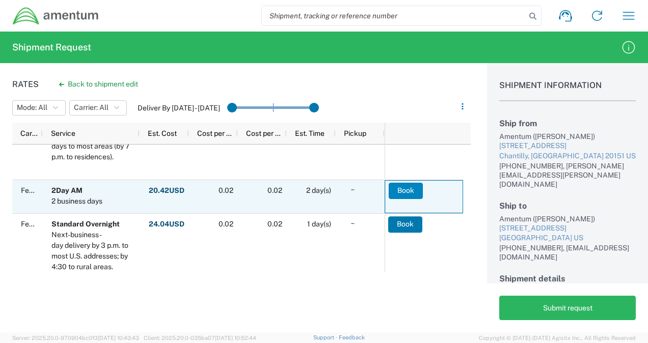
click at [405, 191] on button "Book" at bounding box center [406, 191] width 34 height 16
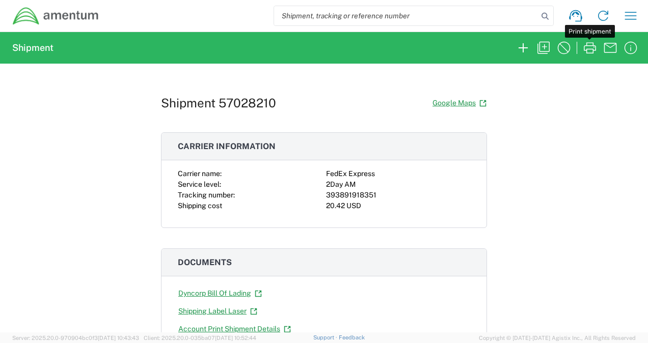
click at [589, 44] on icon "button" at bounding box center [590, 48] width 16 height 16
